Goal: Check status

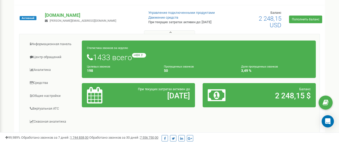
scroll to position [76, 0]
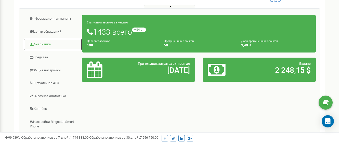
click at [45, 47] on link "Аналитика" at bounding box center [52, 44] width 59 height 12
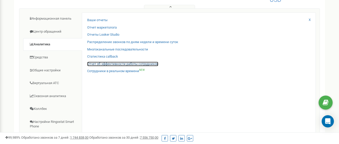
click at [112, 64] on link "Отчет об эффективности работы сотрудников" at bounding box center [122, 64] width 71 height 5
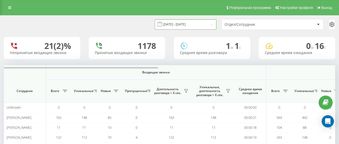
click at [193, 26] on input "20.07.2025 - 20.08.2025" at bounding box center [186, 24] width 62 height 10
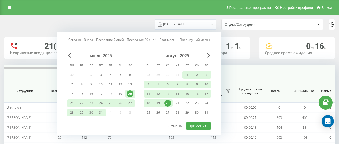
click at [169, 104] on div "20" at bounding box center [167, 103] width 7 height 7
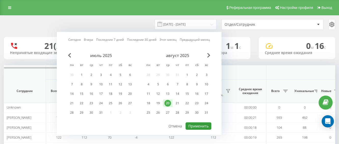
click at [194, 125] on button "Применить" at bounding box center [198, 125] width 26 height 7
type input "[DATE] - [DATE]"
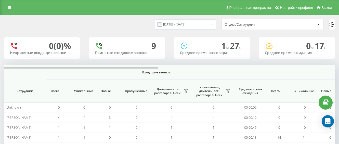
scroll to position [35, 0]
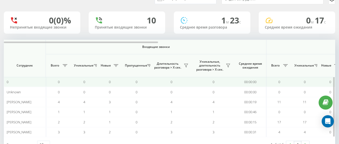
scroll to position [44, 0]
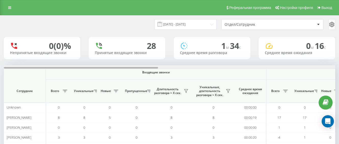
scroll to position [51, 0]
